Goal: Find specific page/section: Find specific page/section

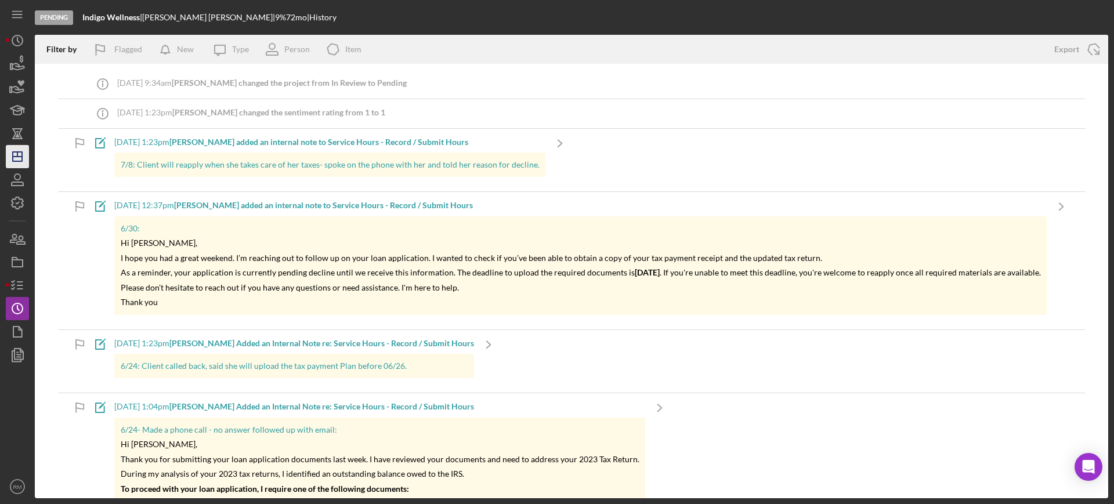
scroll to position [286, 0]
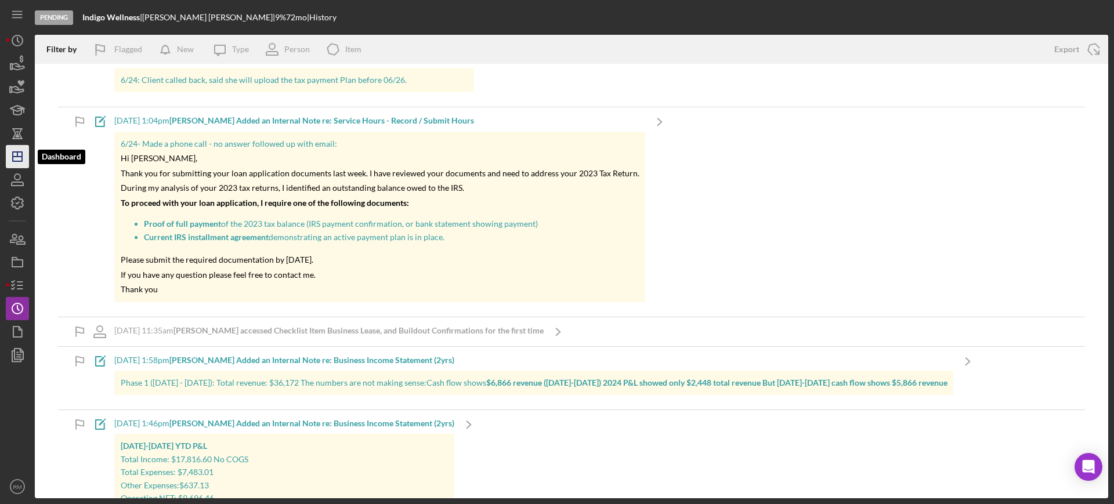
click at [24, 147] on icon "Icon/Dashboard" at bounding box center [17, 156] width 29 height 29
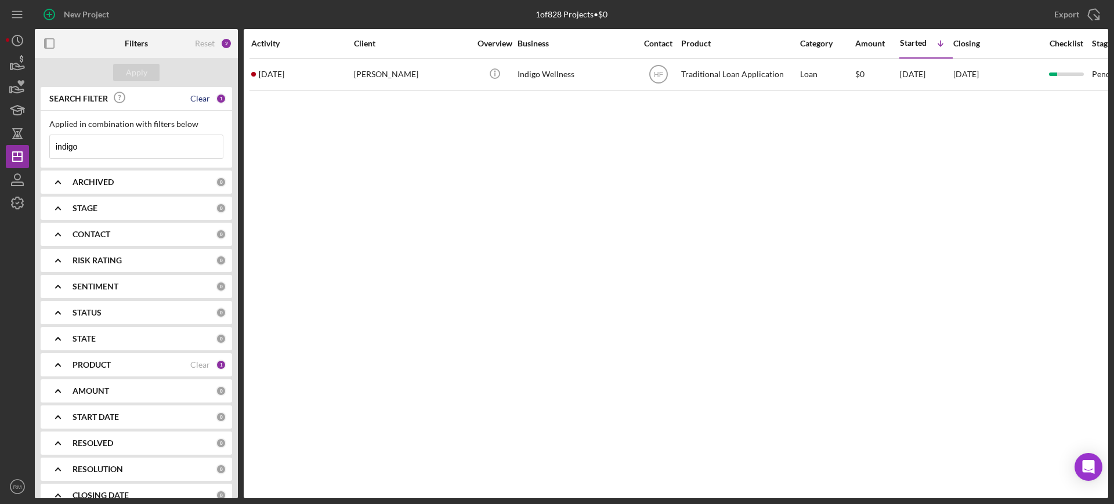
click at [202, 101] on div "Clear" at bounding box center [200, 98] width 20 height 9
click at [125, 74] on button "Apply" at bounding box center [136, 72] width 46 height 17
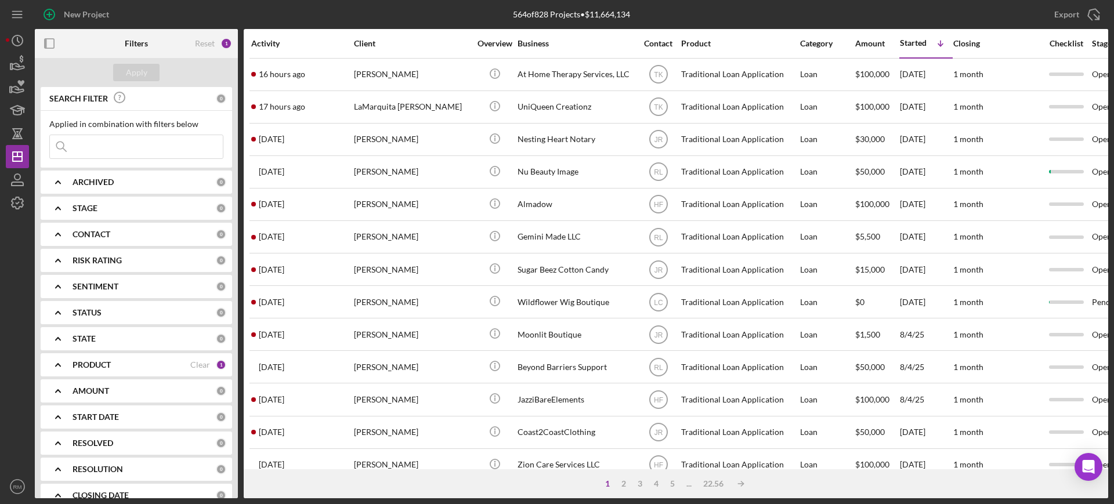
click at [133, 155] on input at bounding box center [136, 146] width 173 height 23
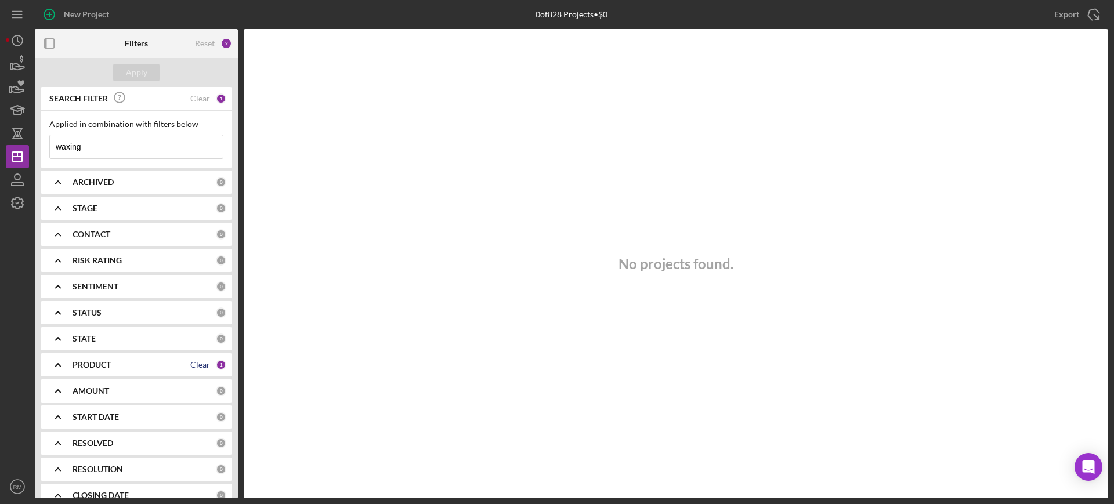
click at [193, 362] on div "Clear" at bounding box center [200, 364] width 20 height 9
click at [128, 72] on div "Apply" at bounding box center [136, 72] width 21 height 17
click at [132, 145] on input "waxing" at bounding box center [136, 146] width 173 height 23
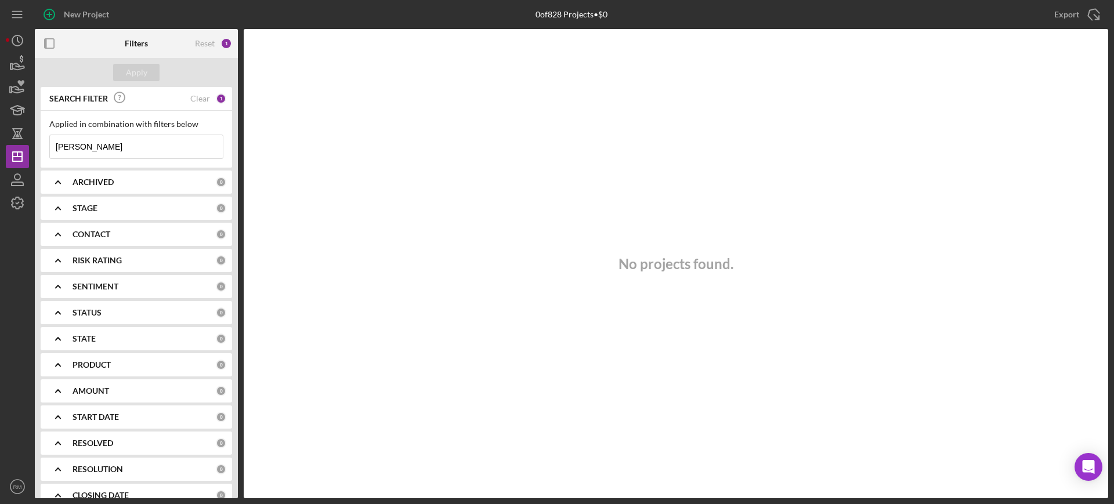
click at [132, 145] on input "[PERSON_NAME]" at bounding box center [136, 146] width 173 height 23
type input "[PERSON_NAME]"
click at [194, 96] on div "Clear" at bounding box center [200, 98] width 20 height 9
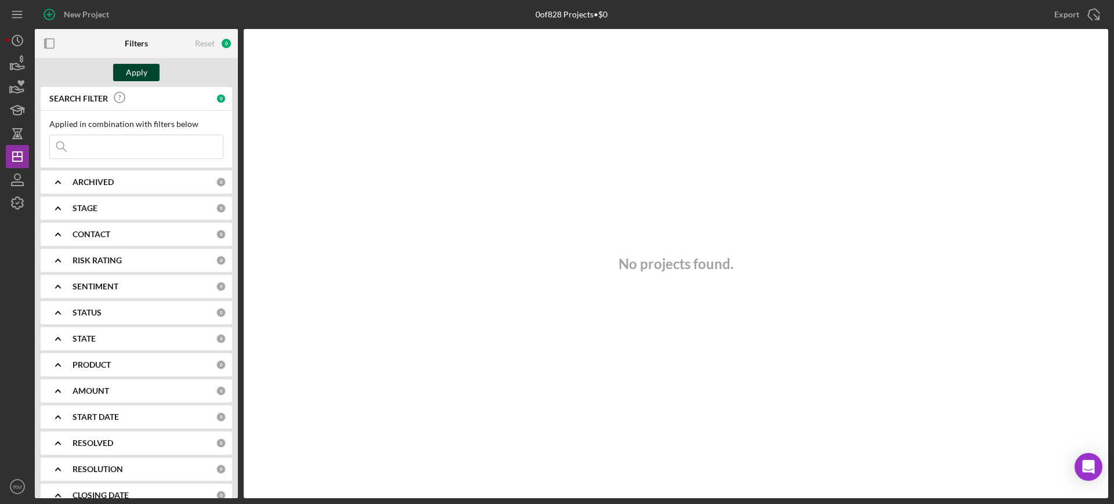
click at [139, 72] on div "Apply" at bounding box center [136, 72] width 21 height 17
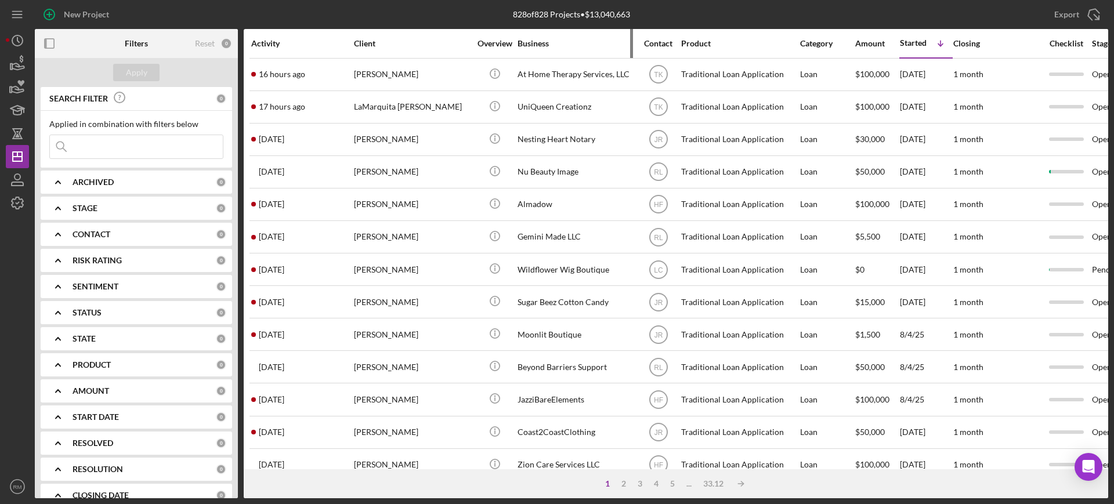
click at [544, 41] on div "Business" at bounding box center [576, 43] width 116 height 9
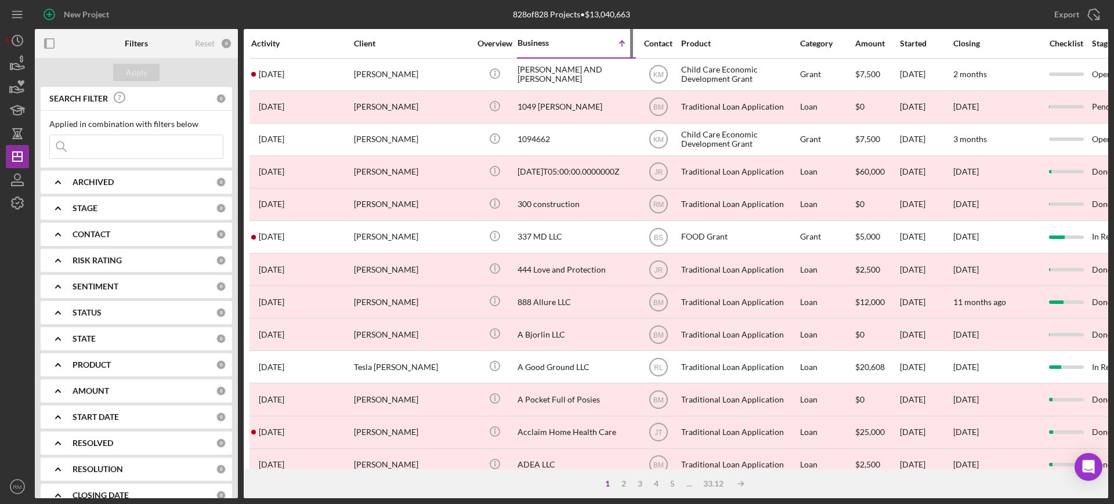
click at [544, 41] on div "Business" at bounding box center [547, 42] width 58 height 9
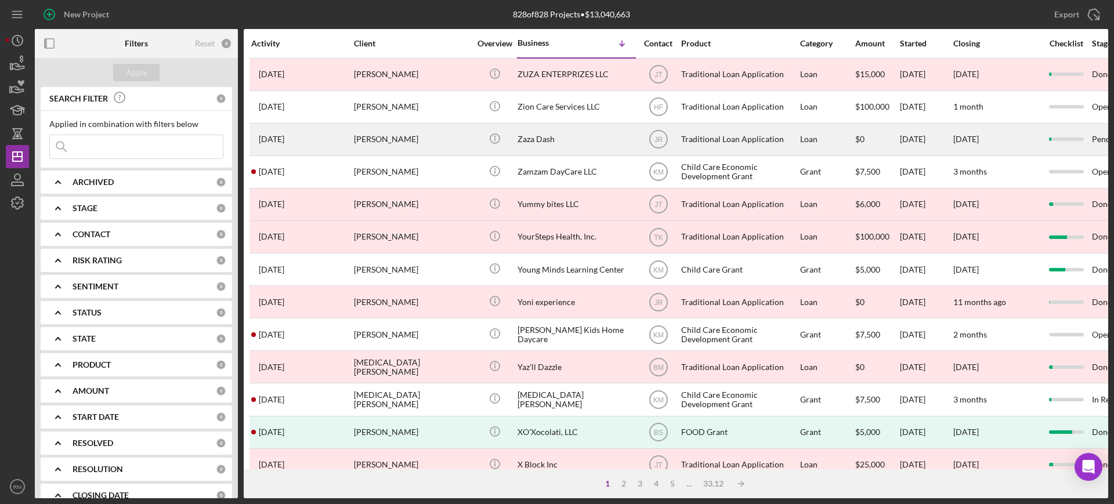
scroll to position [420, 0]
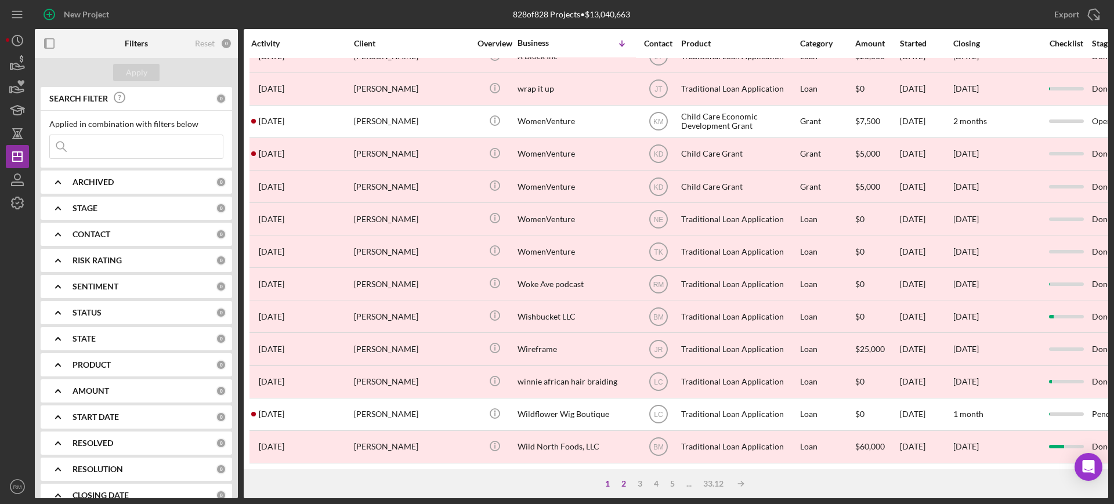
click at [619, 486] on div "2" at bounding box center [624, 483] width 16 height 9
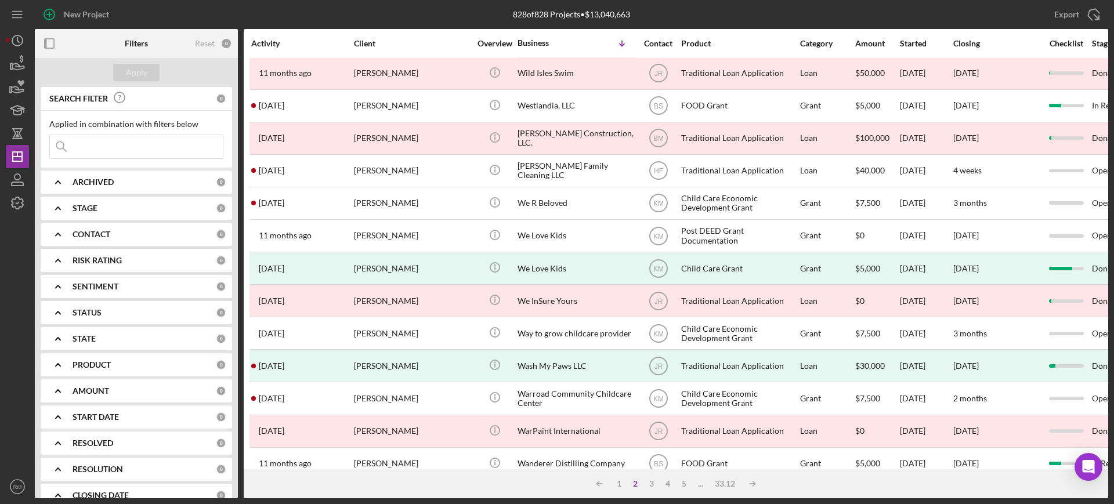
scroll to position [0, 0]
click at [687, 485] on div "5" at bounding box center [684, 483] width 16 height 9
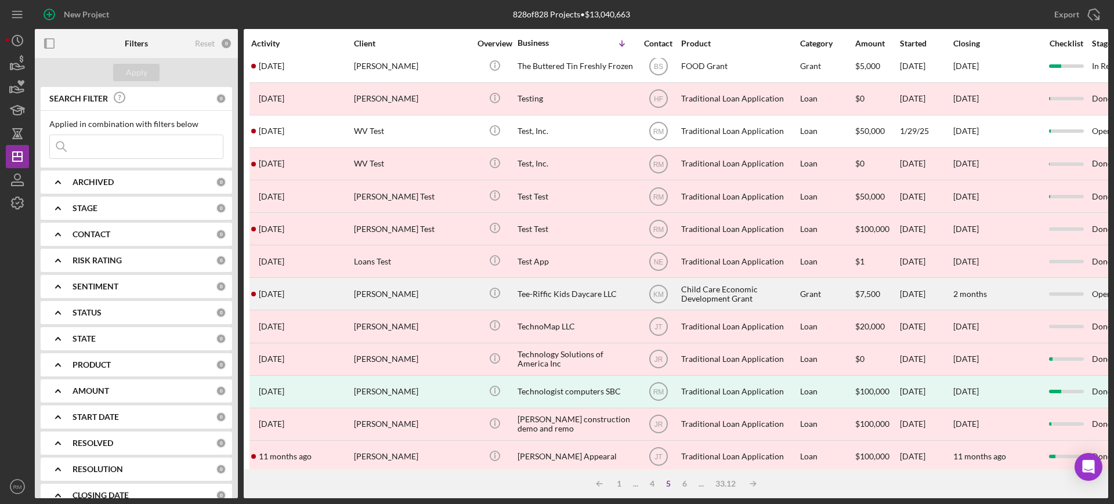
scroll to position [72, 0]
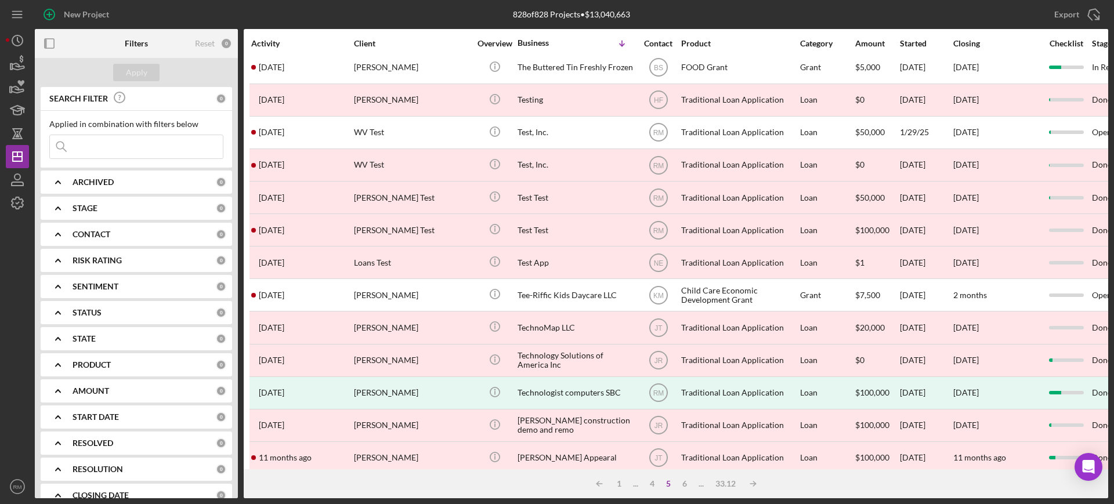
click at [143, 145] on input at bounding box center [136, 146] width 173 height 23
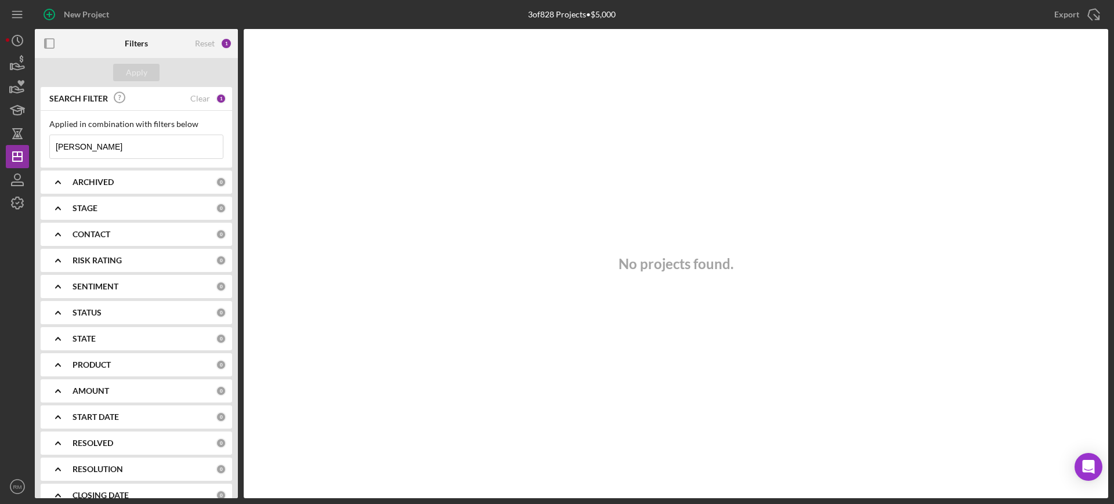
click at [143, 145] on input "[PERSON_NAME]" at bounding box center [136, 146] width 173 height 23
type input "[PERSON_NAME]"
click at [204, 48] on div "Reset" at bounding box center [205, 43] width 20 height 9
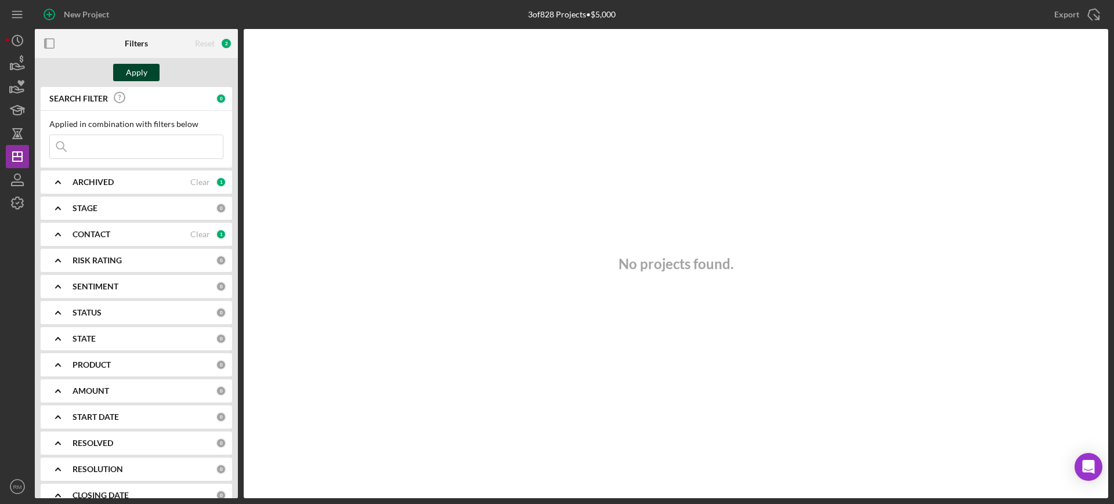
click at [134, 78] on div "Apply" at bounding box center [136, 72] width 21 height 17
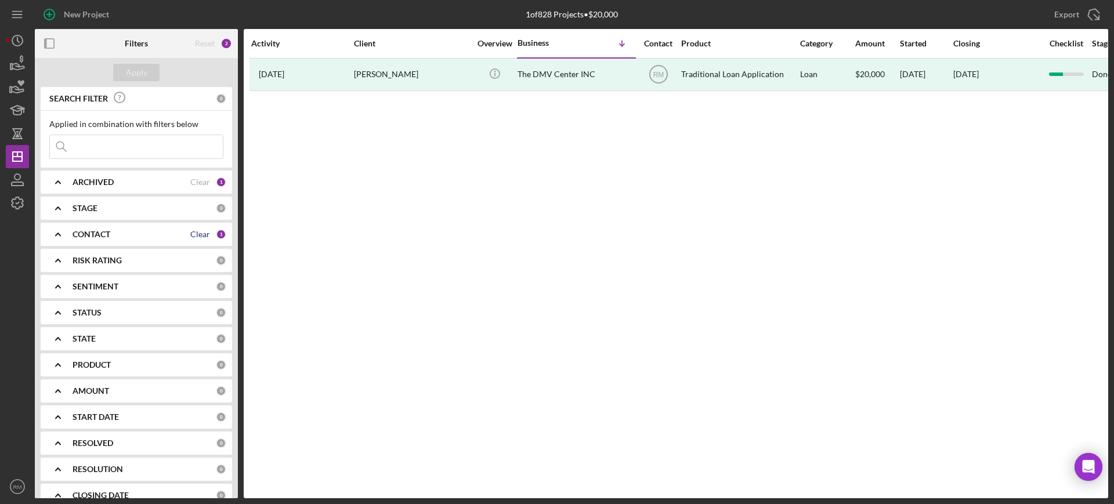
click at [196, 237] on div "Clear" at bounding box center [200, 234] width 20 height 9
click at [160, 150] on input at bounding box center [136, 146] width 173 height 23
click at [160, 150] on input "[PERSON_NAME]" at bounding box center [136, 146] width 173 height 23
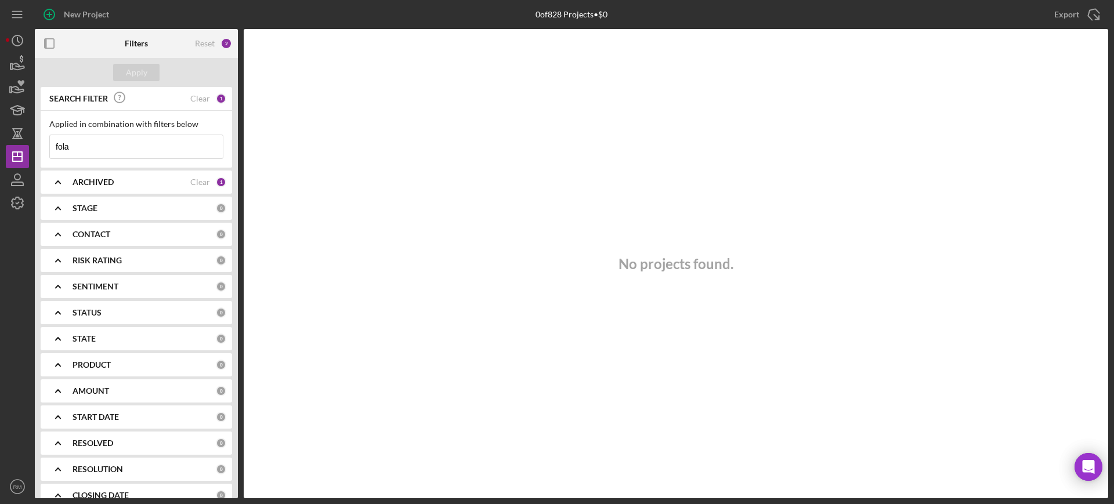
type input "fola"
click at [167, 145] on input "fola" at bounding box center [136, 146] width 173 height 23
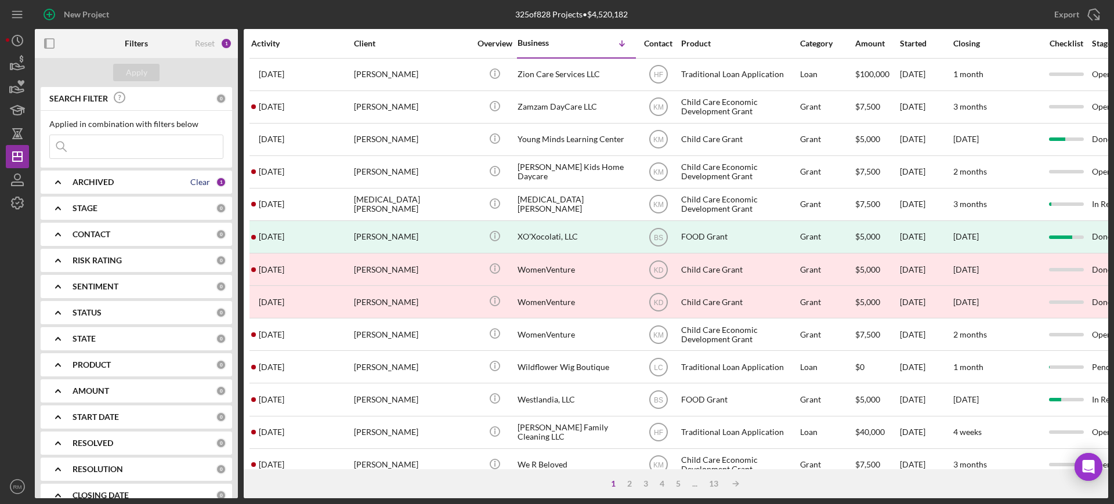
click at [198, 182] on div "Clear" at bounding box center [200, 182] width 20 height 9
click at [143, 70] on div "Apply" at bounding box center [136, 72] width 21 height 17
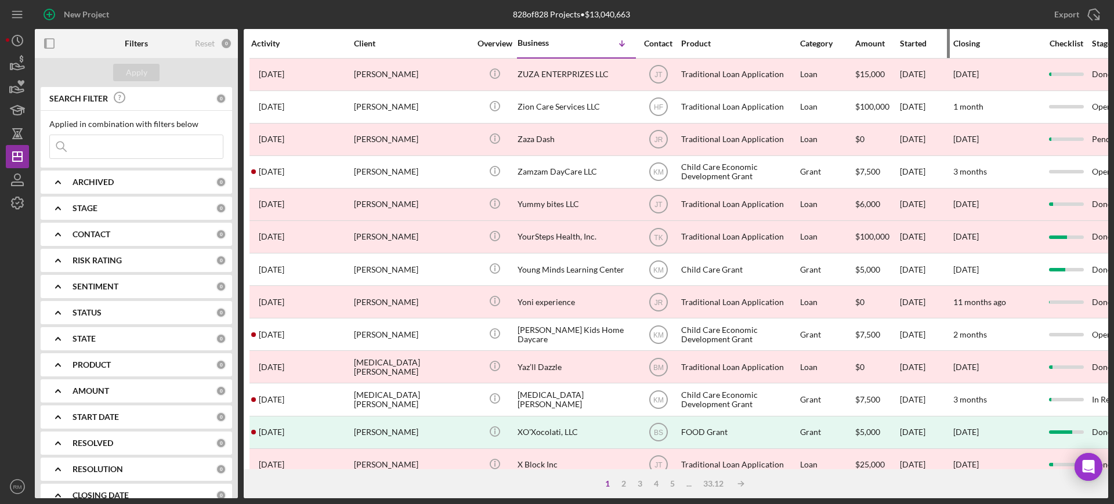
click at [910, 46] on div "Started" at bounding box center [926, 43] width 52 height 9
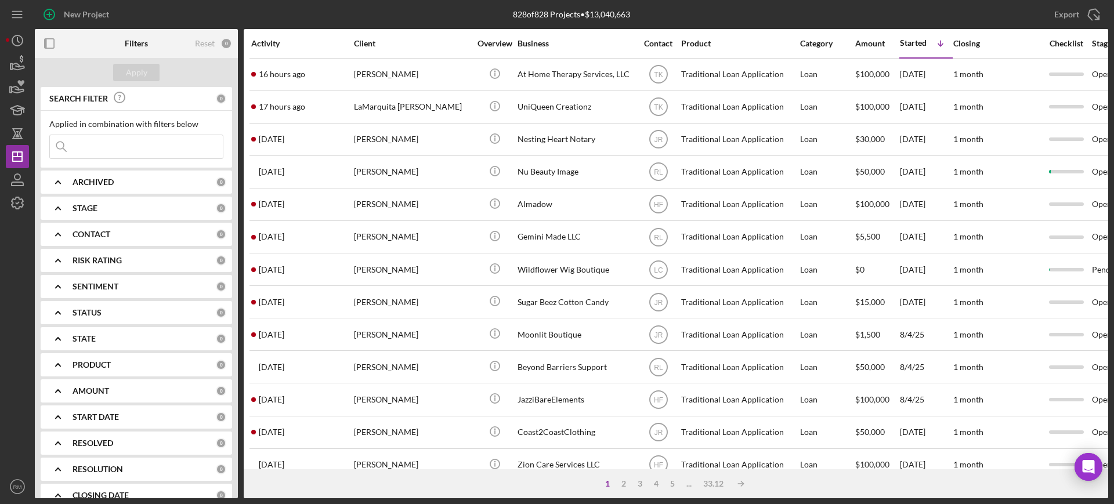
click at [136, 144] on input at bounding box center [136, 146] width 173 height 23
type input "moon"
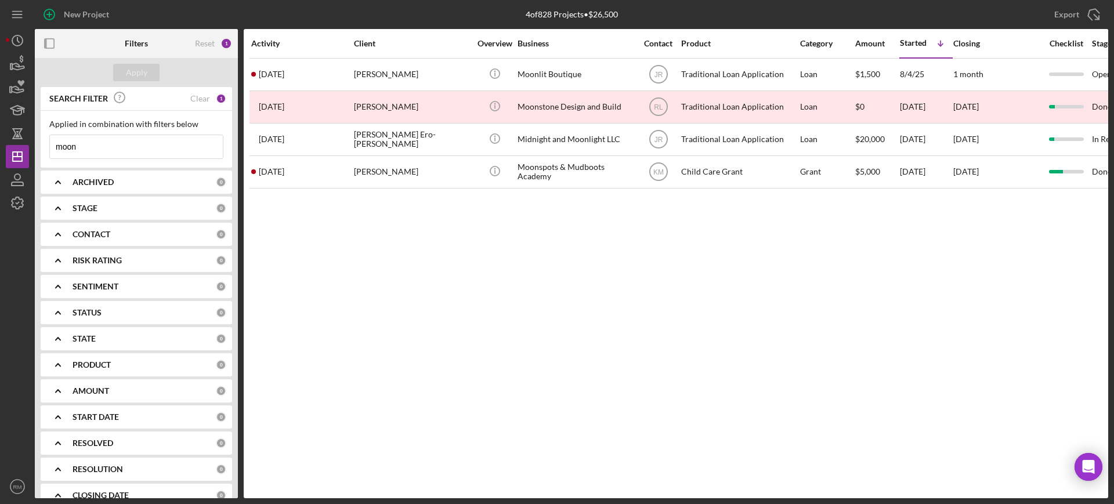
click at [136, 144] on input "moon" at bounding box center [136, 146] width 173 height 23
